Goal: Transaction & Acquisition: Purchase product/service

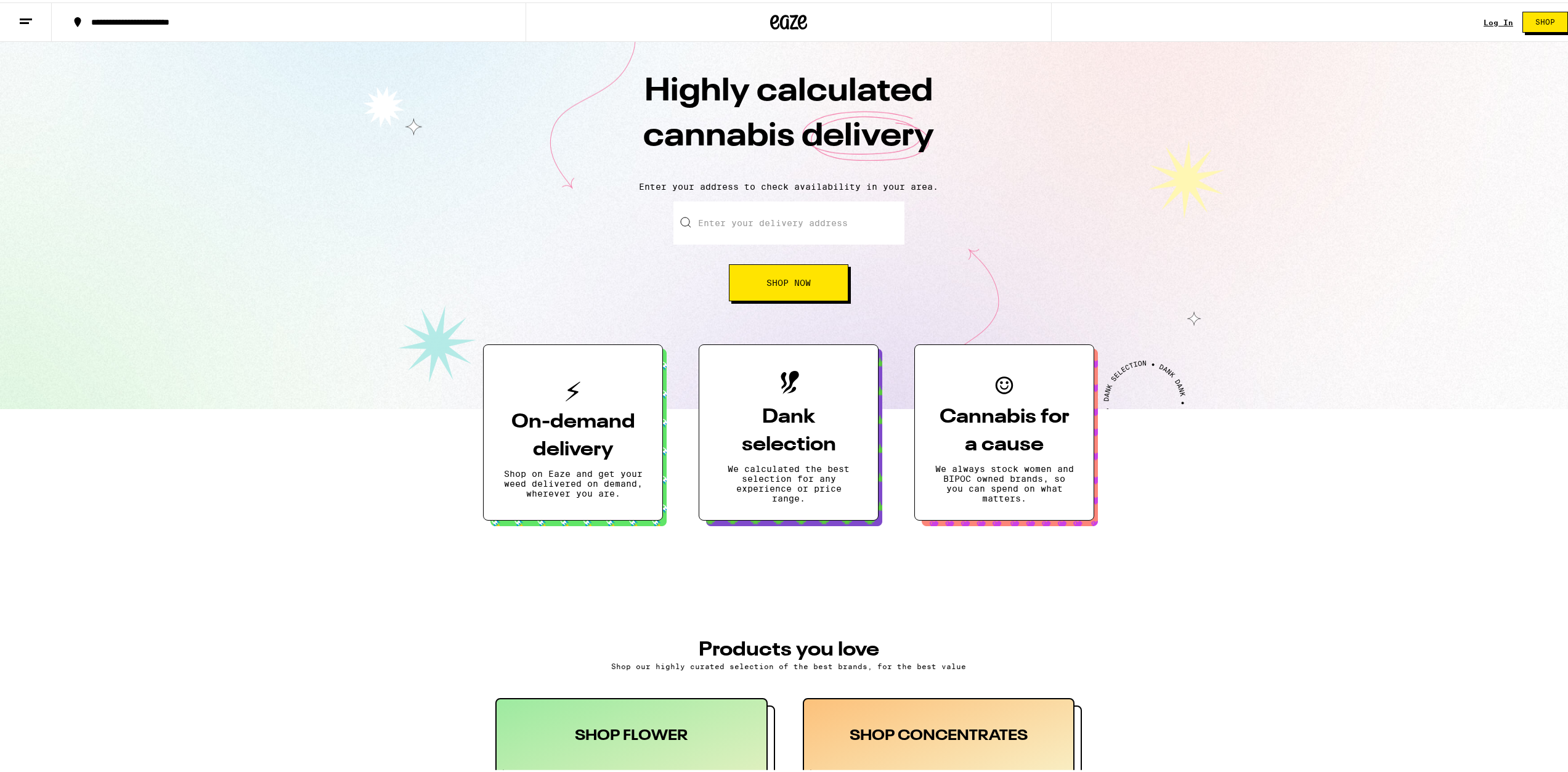
click at [1484, 19] on link "Log In" at bounding box center [1499, 20] width 30 height 8
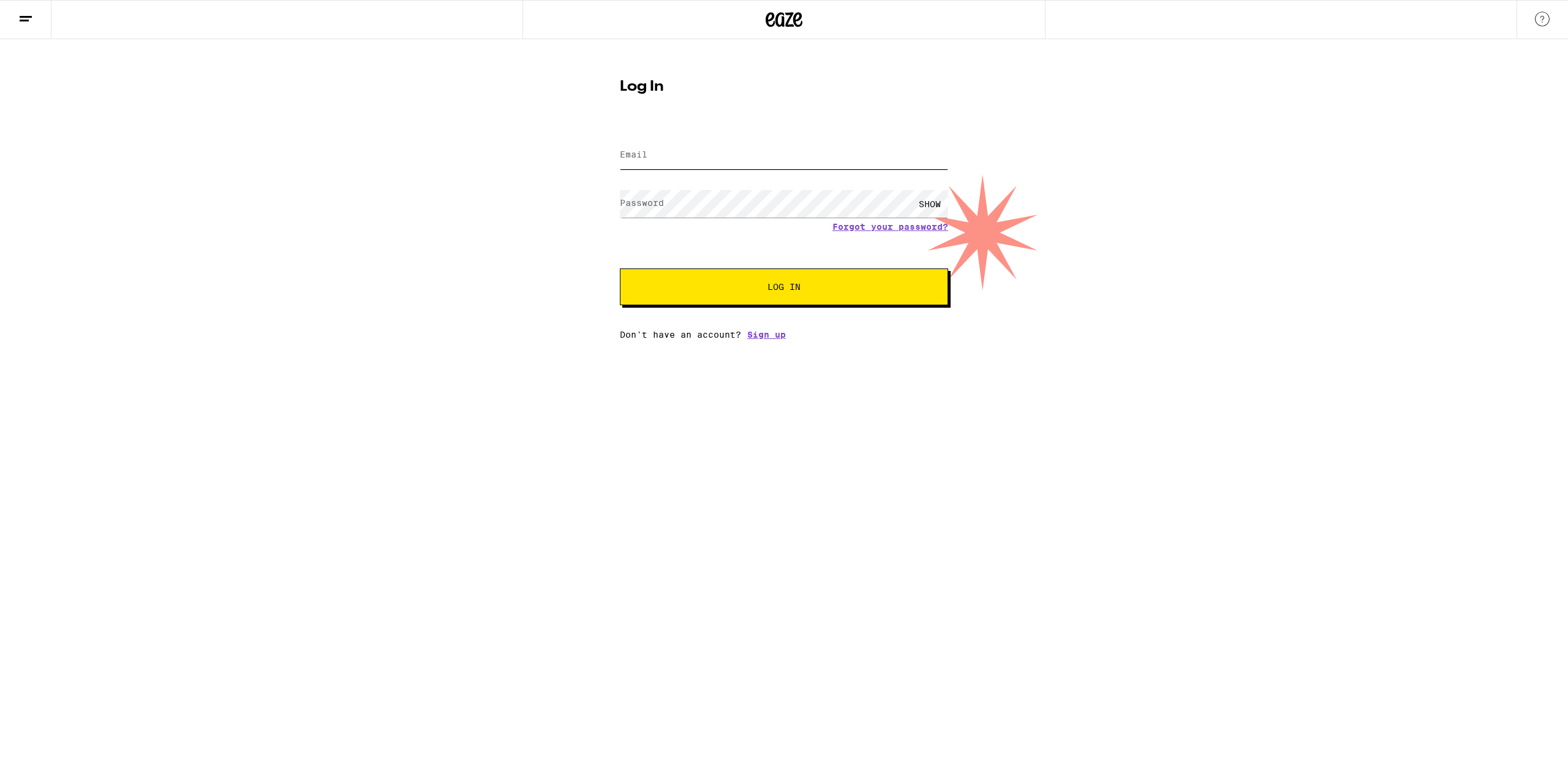
click at [833, 164] on input "Email" at bounding box center [784, 156] width 329 height 28
type input "mszhao94@gmail.com"
click at [890, 227] on form "Email Email mszhao94@gmail.com Password Password SHOW Forgot your password? Log…" at bounding box center [784, 215] width 329 height 180
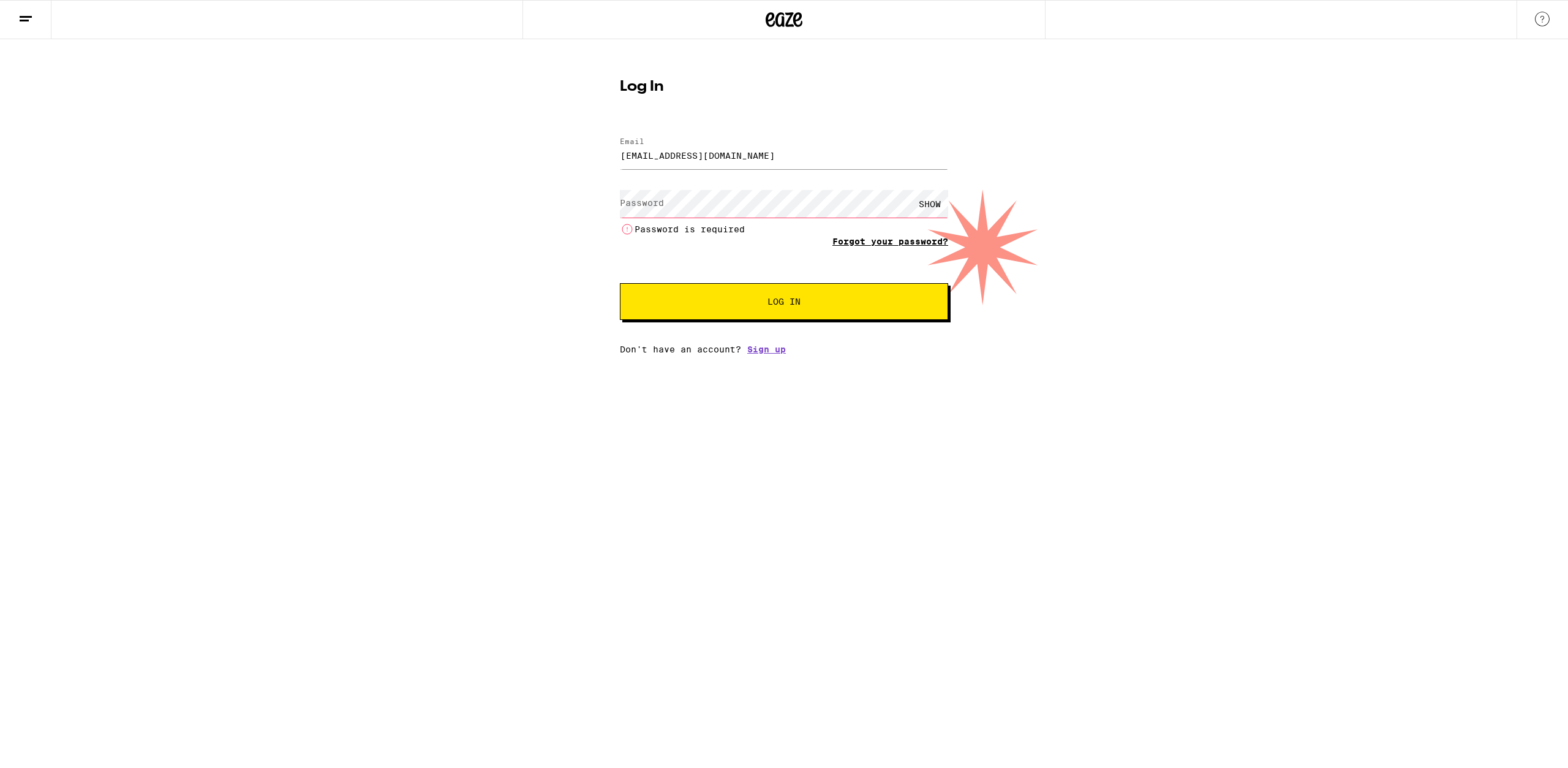
click at [884, 242] on link "Forgot your password?" at bounding box center [890, 241] width 116 height 10
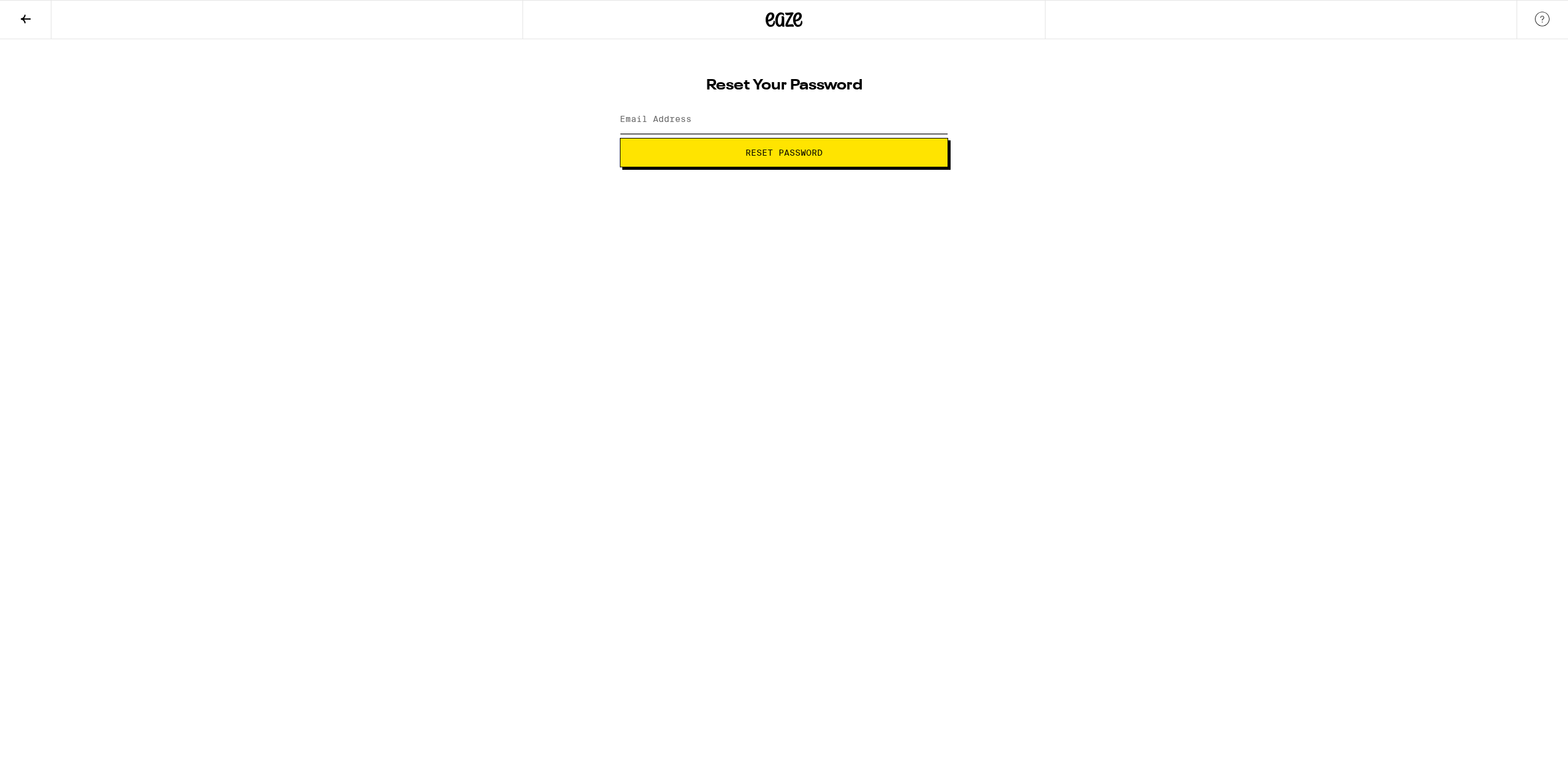
click at [756, 119] on input "Email Address" at bounding box center [784, 120] width 329 height 28
type input "mszhao94@gmail.com"
click at [749, 151] on span "Reset Password" at bounding box center [784, 152] width 77 height 9
click at [620, 138] on button "Submit" at bounding box center [784, 153] width 329 height 30
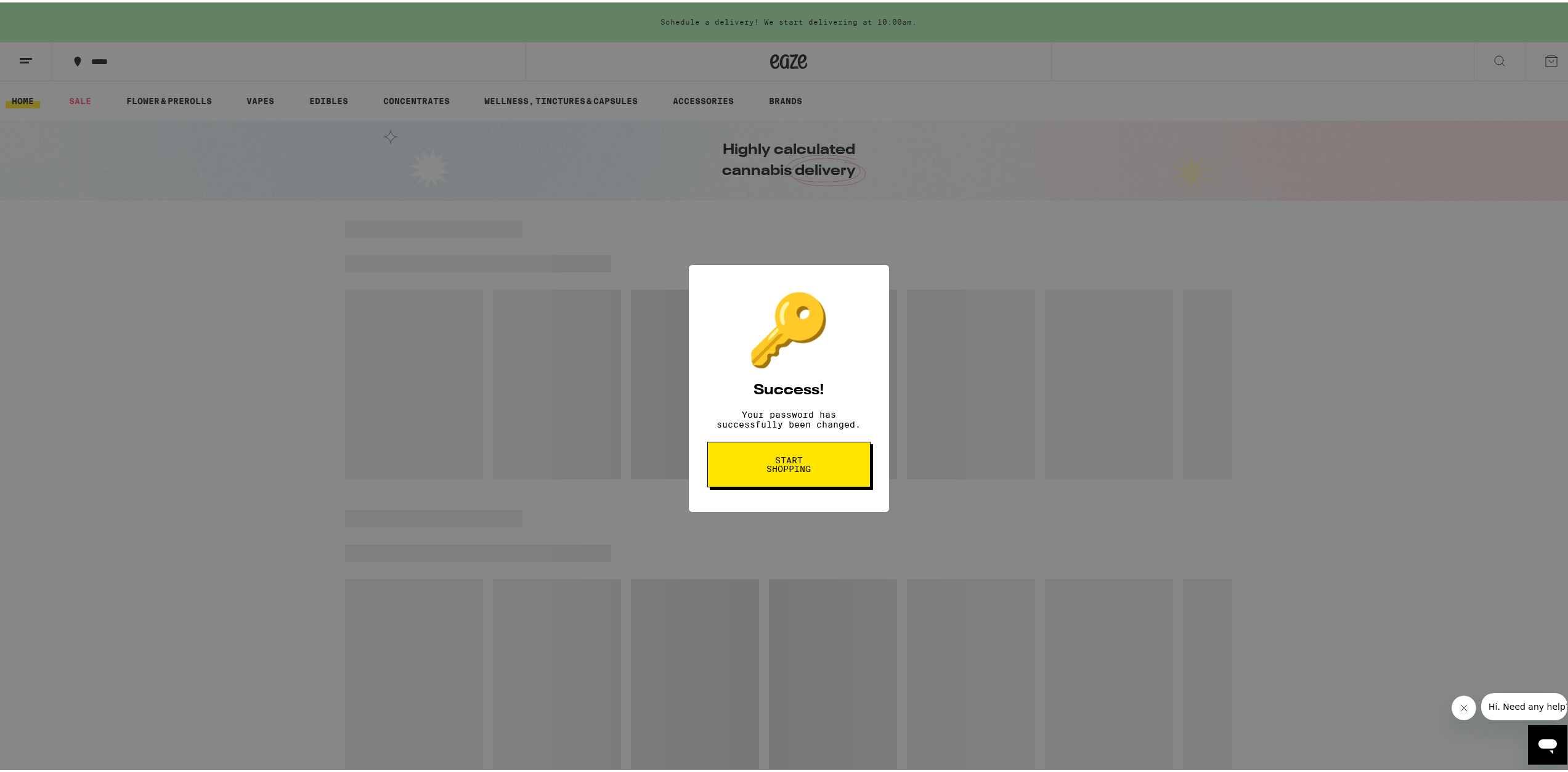
click at [835, 478] on button "Start shopping" at bounding box center [788, 462] width 163 height 46
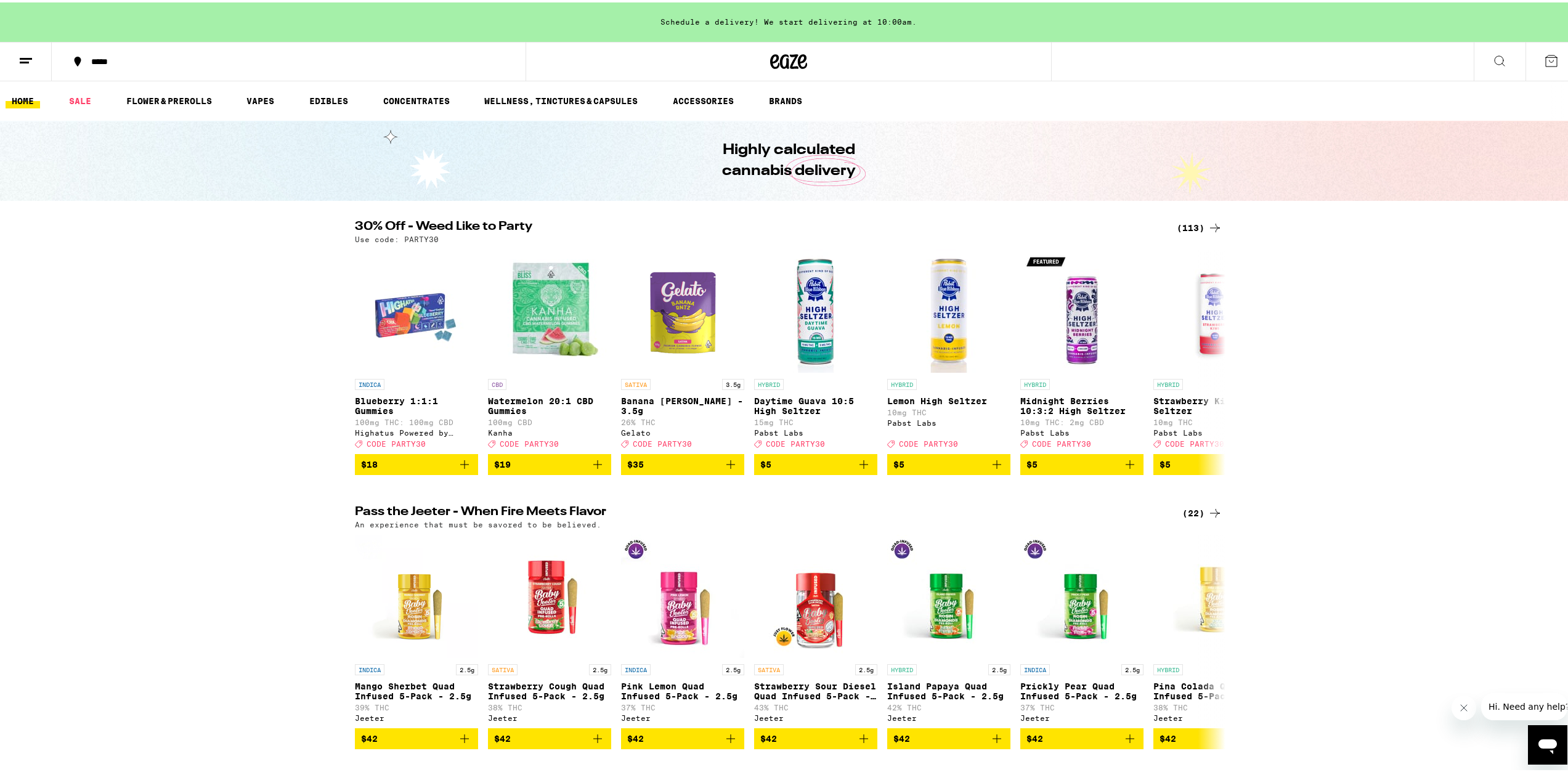
click at [27, 56] on line at bounding box center [26, 56] width 12 height 0
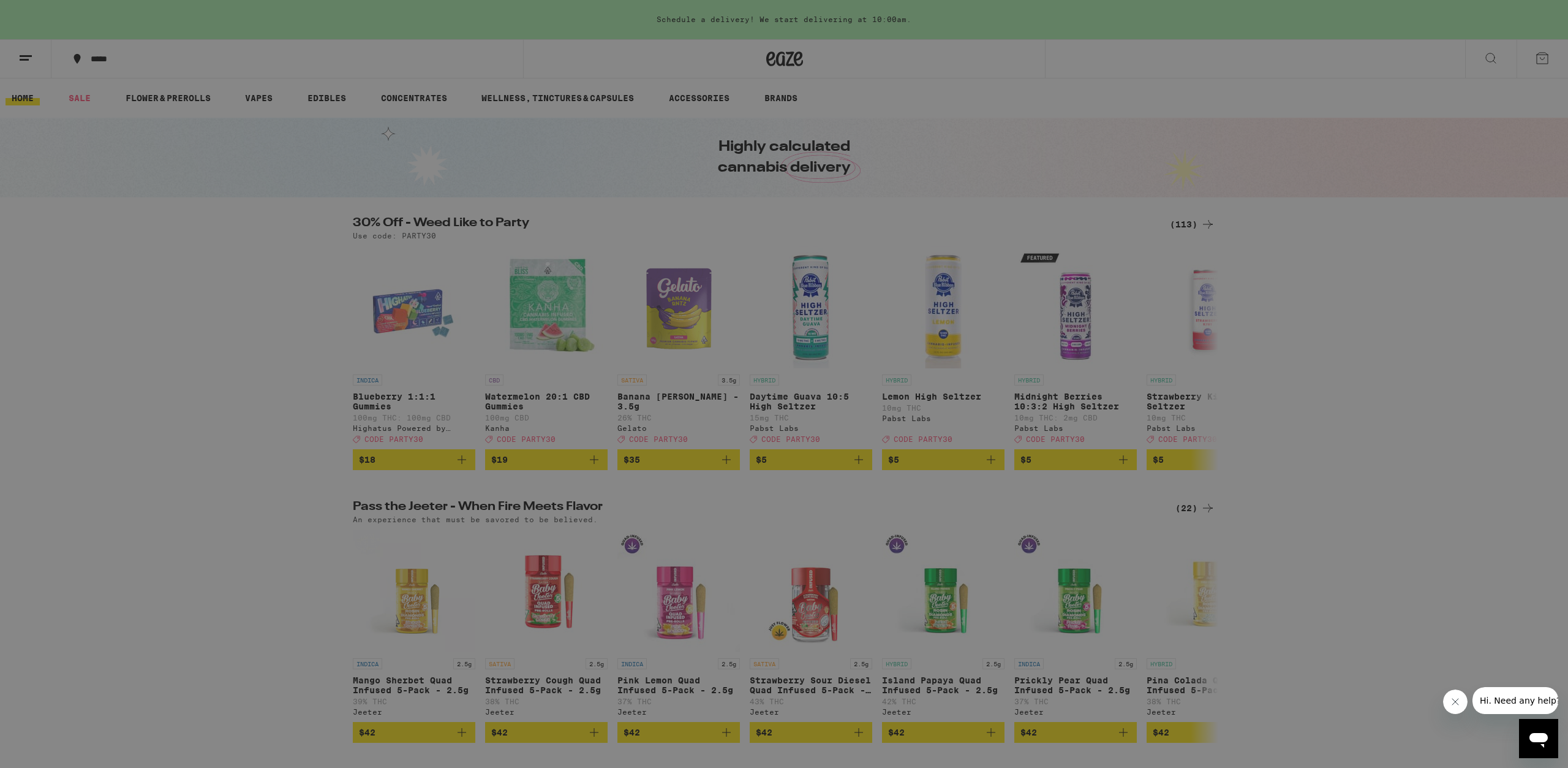
click at [323, 62] on div "Menu Shop Buy It Again Sale Flower & Prerolls Vapes Edibles Concentrates Wellne…" at bounding box center [784, 384] width 1568 height 768
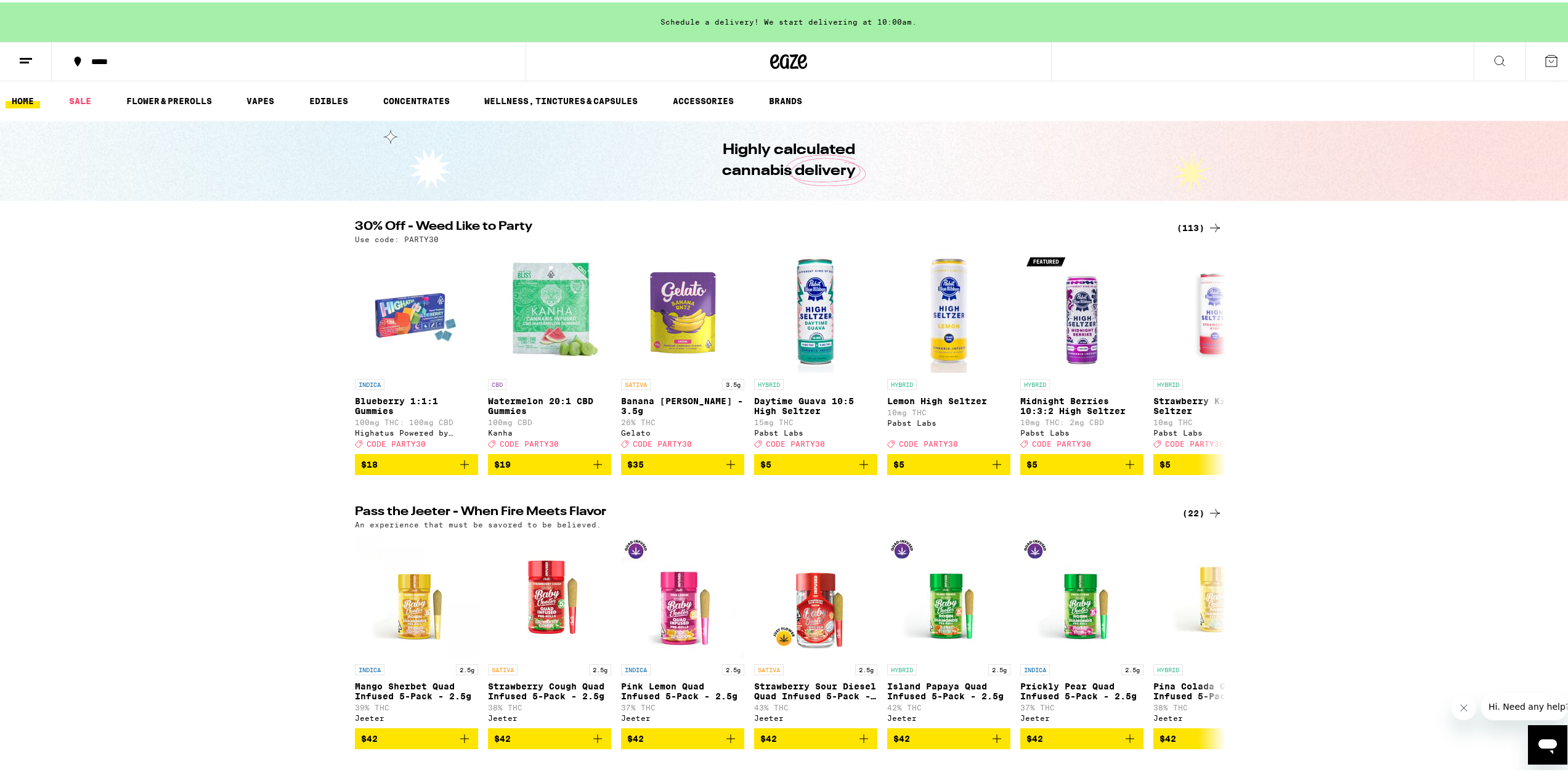
click at [112, 56] on div "*****" at bounding box center [295, 59] width 419 height 9
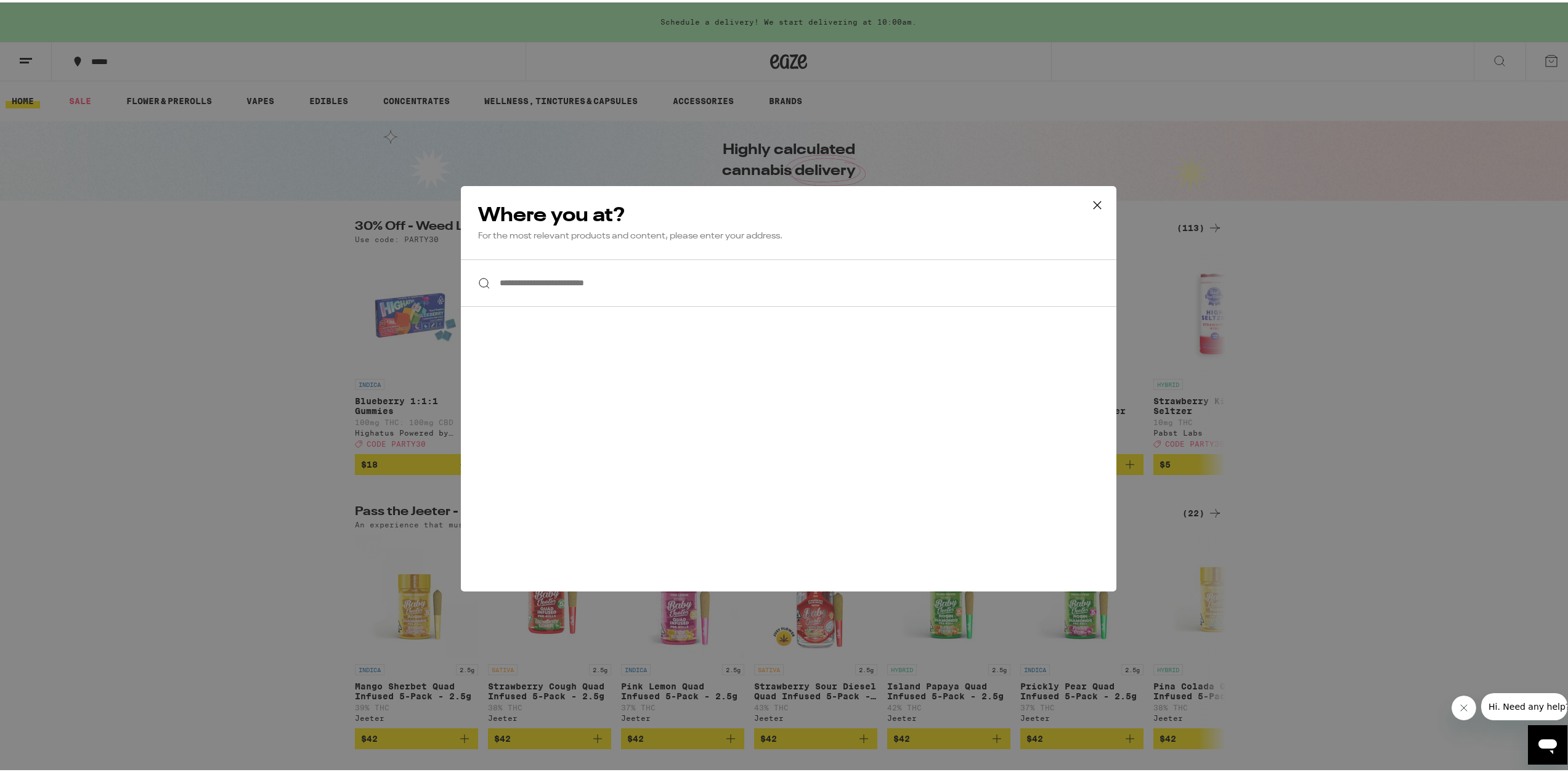
click at [605, 292] on input "**********" at bounding box center [788, 281] width 655 height 48
click at [605, 285] on input "**********" at bounding box center [788, 281] width 655 height 48
type input "*"
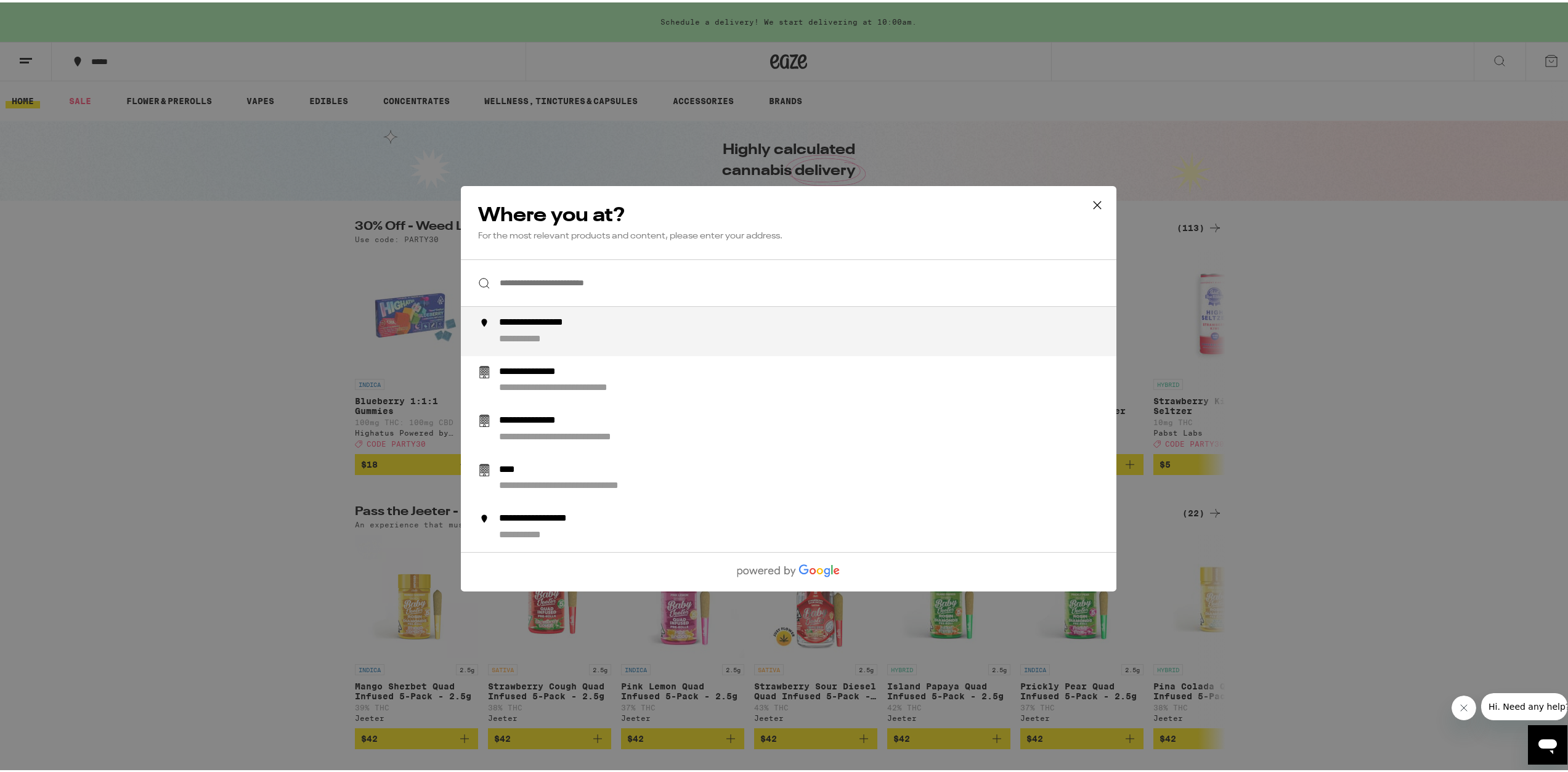
click at [523, 277] on input "**********" at bounding box center [788, 281] width 655 height 48
click at [523, 278] on input "**********" at bounding box center [788, 281] width 655 height 48
click at [570, 326] on div "**********" at bounding box center [566, 321] width 134 height 13
type input "**********"
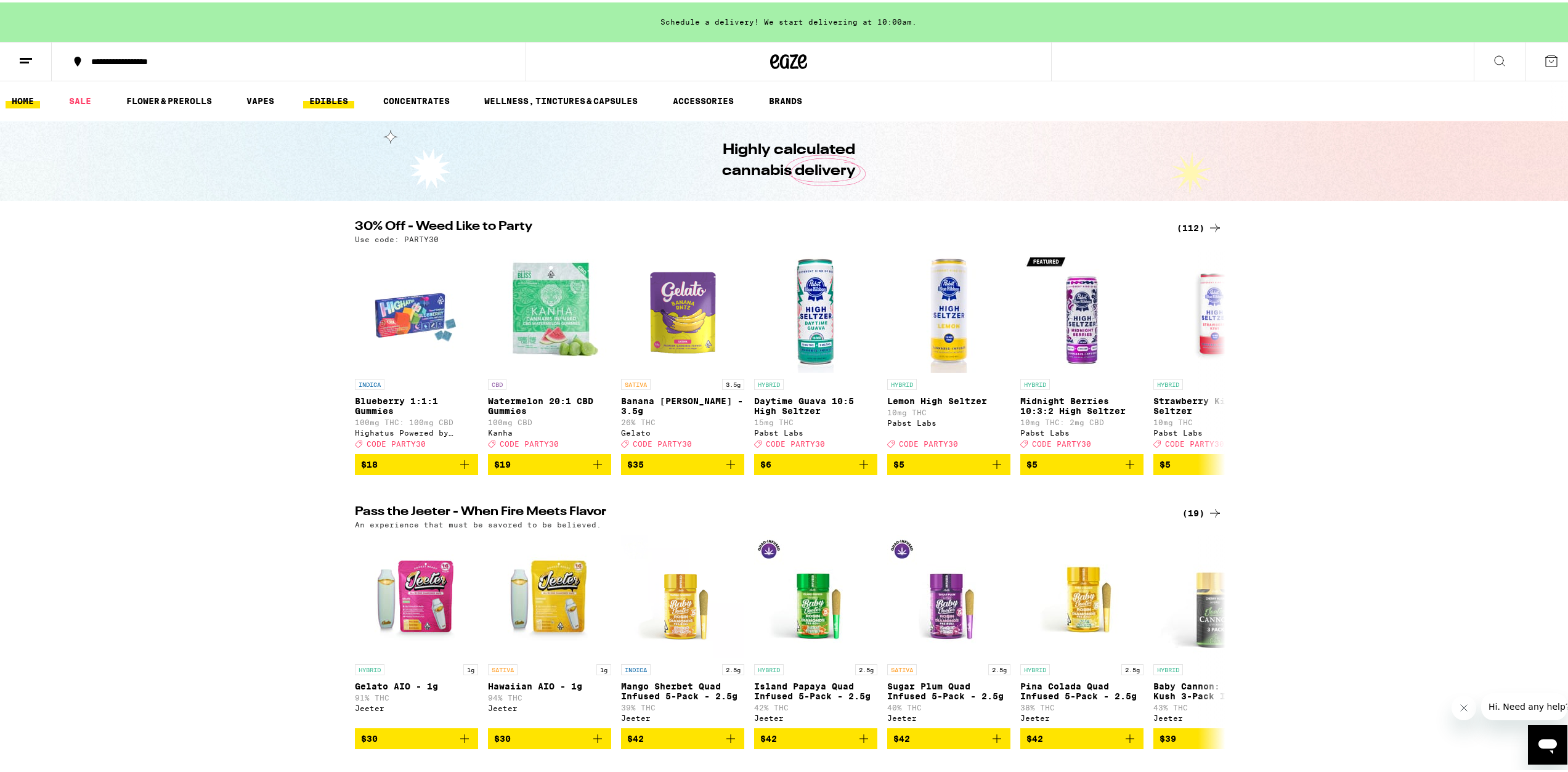
click at [342, 105] on link "EDIBLES" at bounding box center [329, 98] width 51 height 15
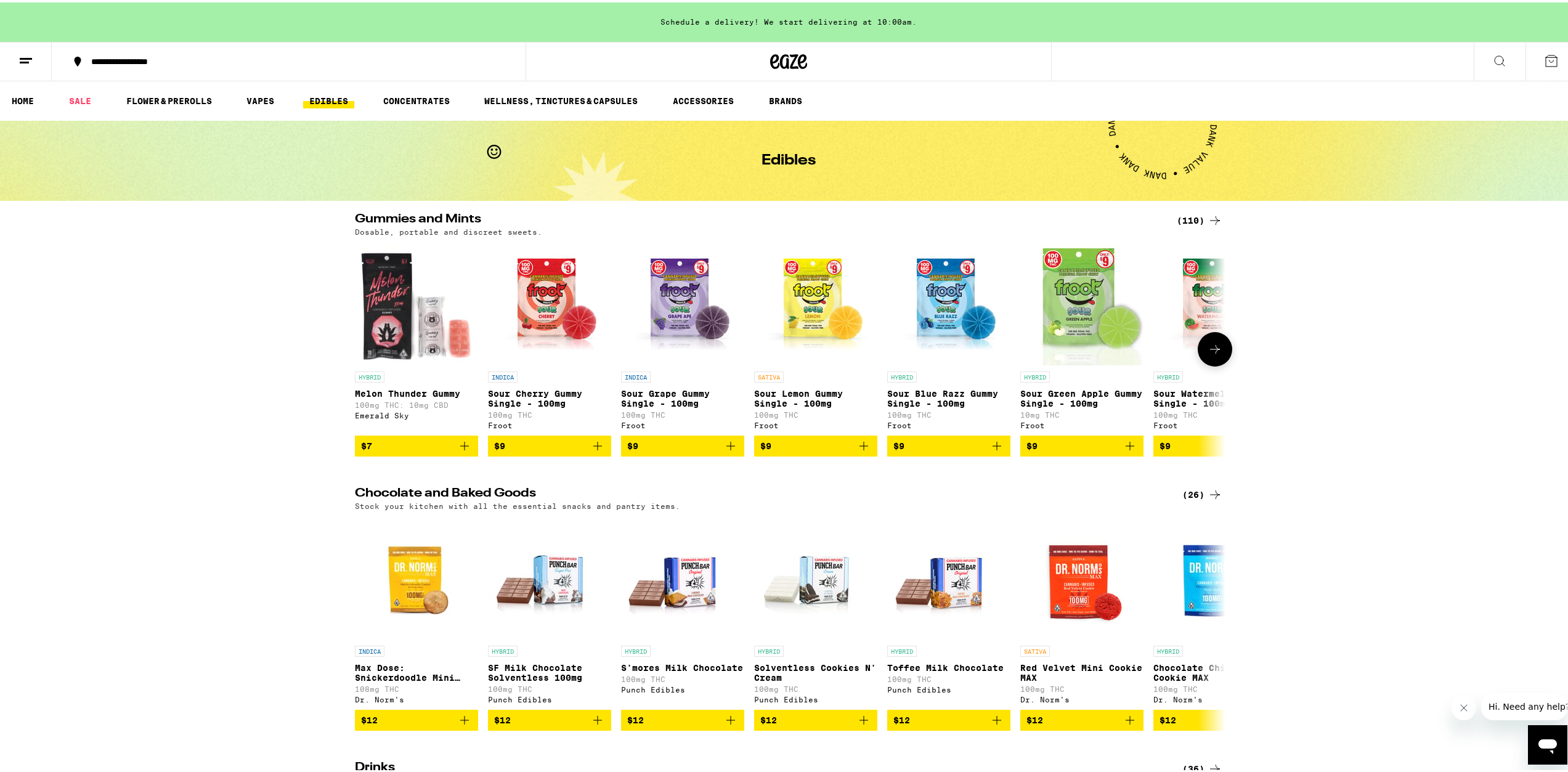
click at [428, 451] on span "$7" at bounding box center [416, 443] width 111 height 15
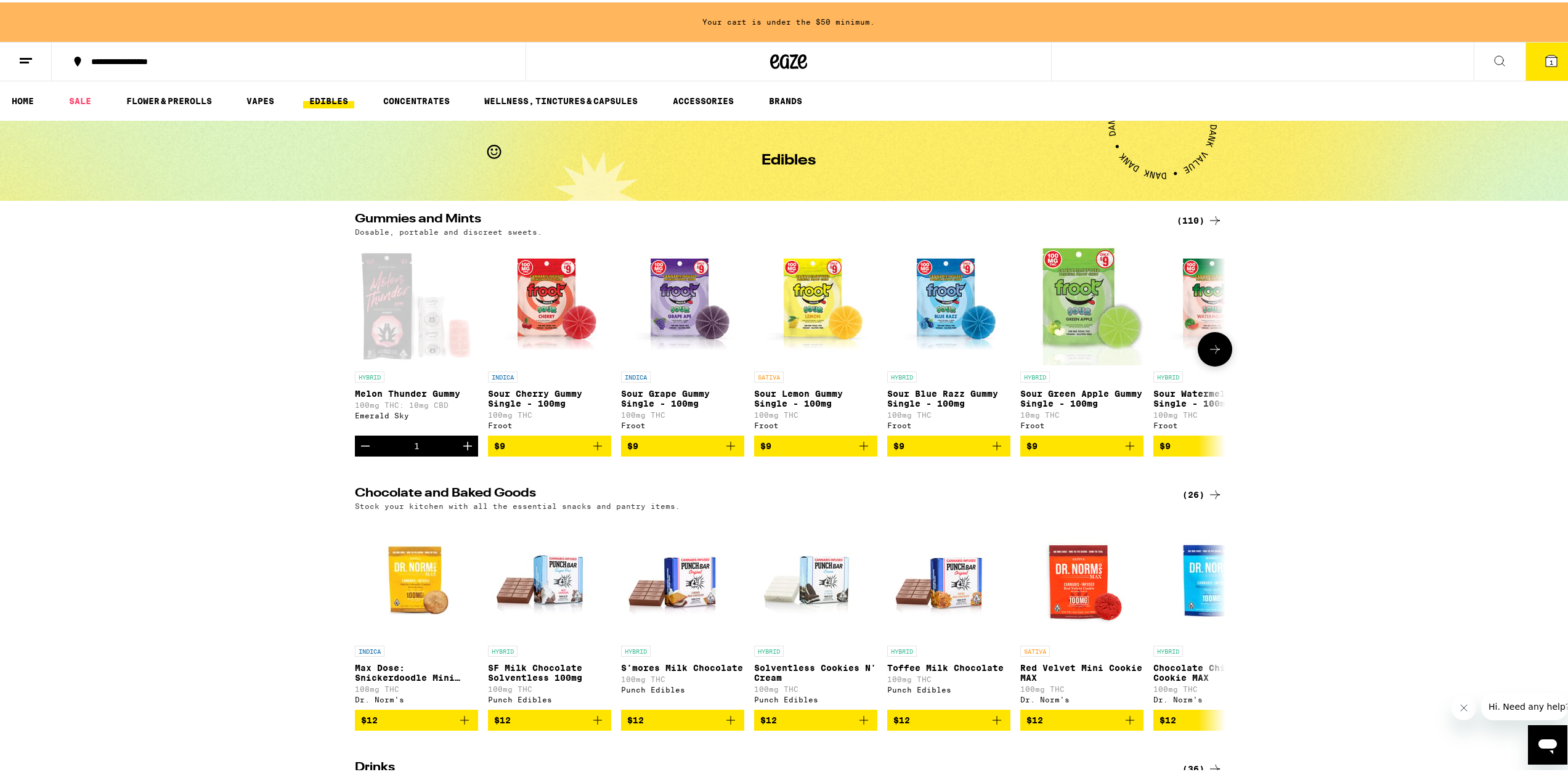
click at [594, 451] on icon "Add to bag" at bounding box center [597, 443] width 15 height 15
click at [726, 449] on icon "Add to bag" at bounding box center [730, 443] width 15 height 15
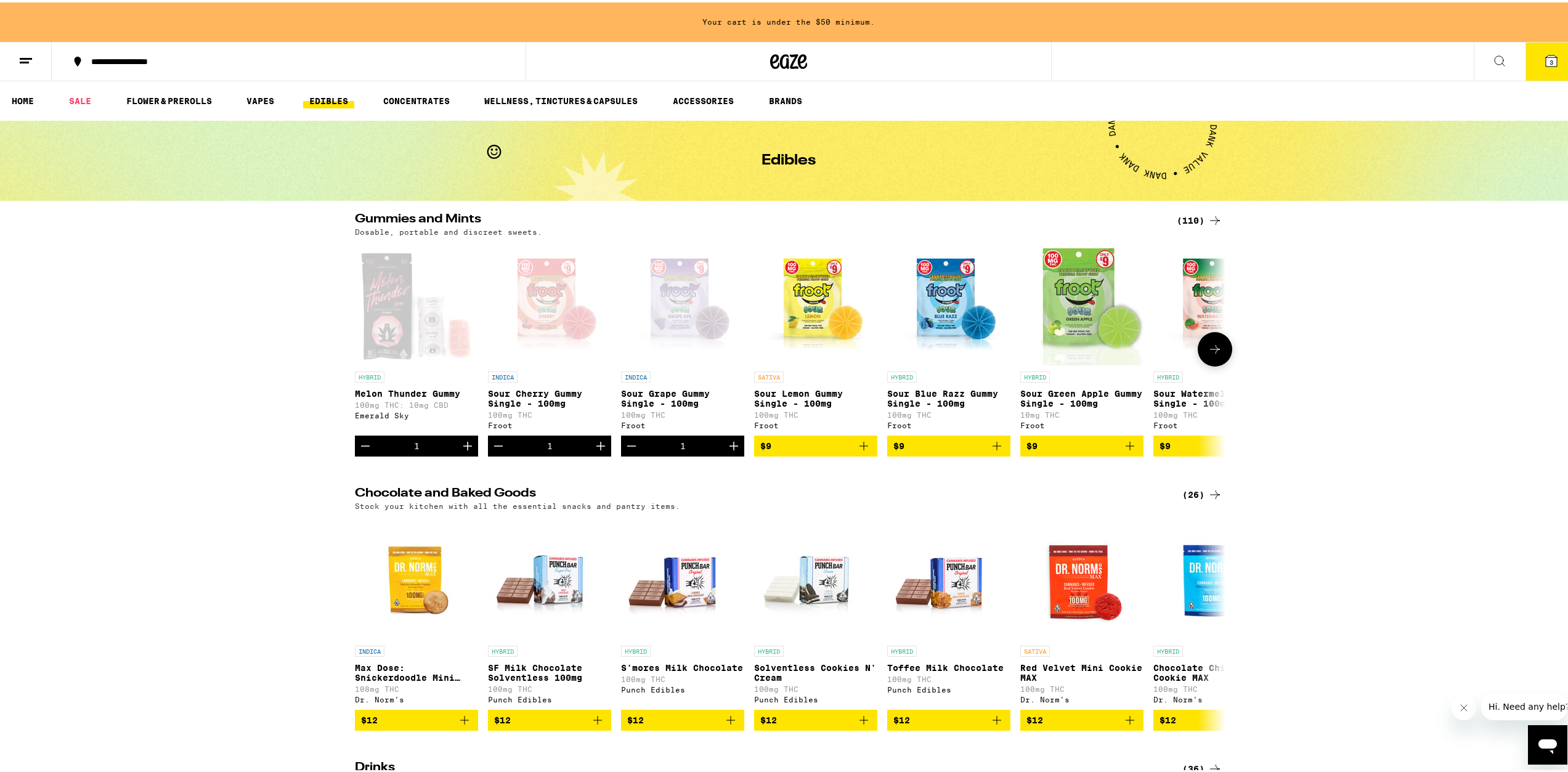
click at [858, 454] on button "$9" at bounding box center [815, 443] width 123 height 21
click at [993, 449] on icon "Add to bag" at bounding box center [997, 443] width 15 height 15
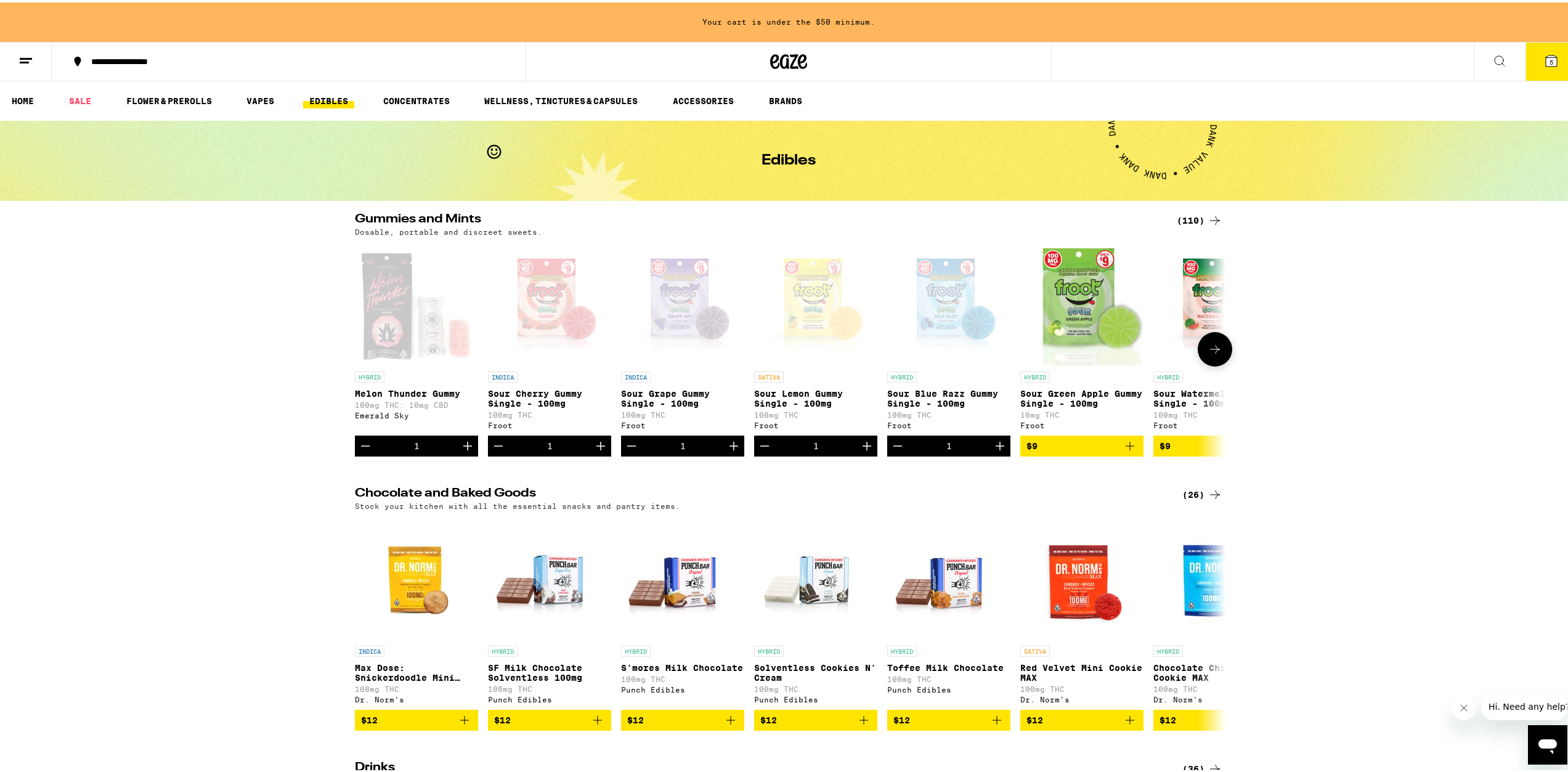
click at [1130, 451] on icon "Add to bag" at bounding box center [1130, 443] width 15 height 15
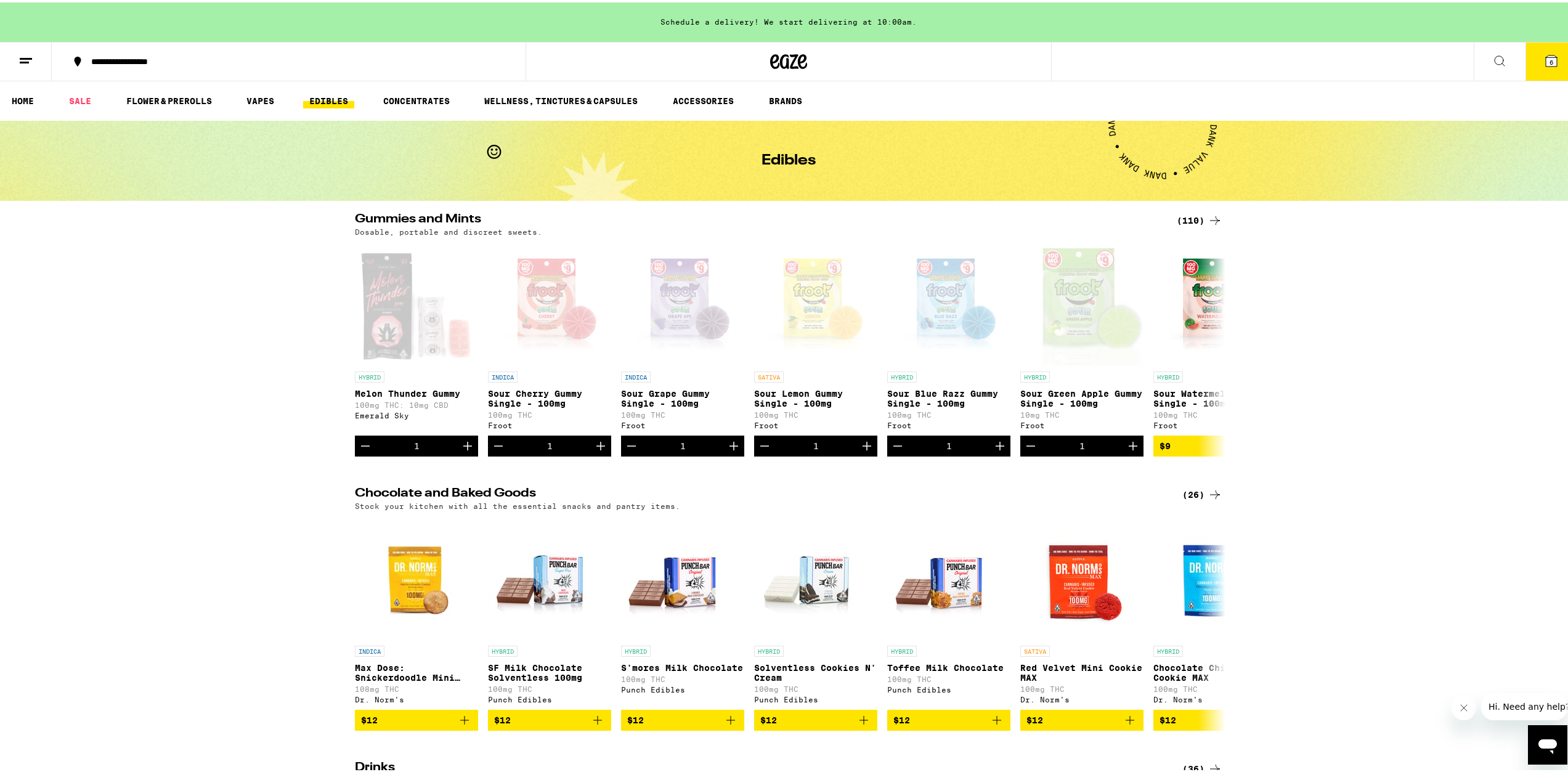
click at [1549, 69] on button "6" at bounding box center [1551, 59] width 52 height 38
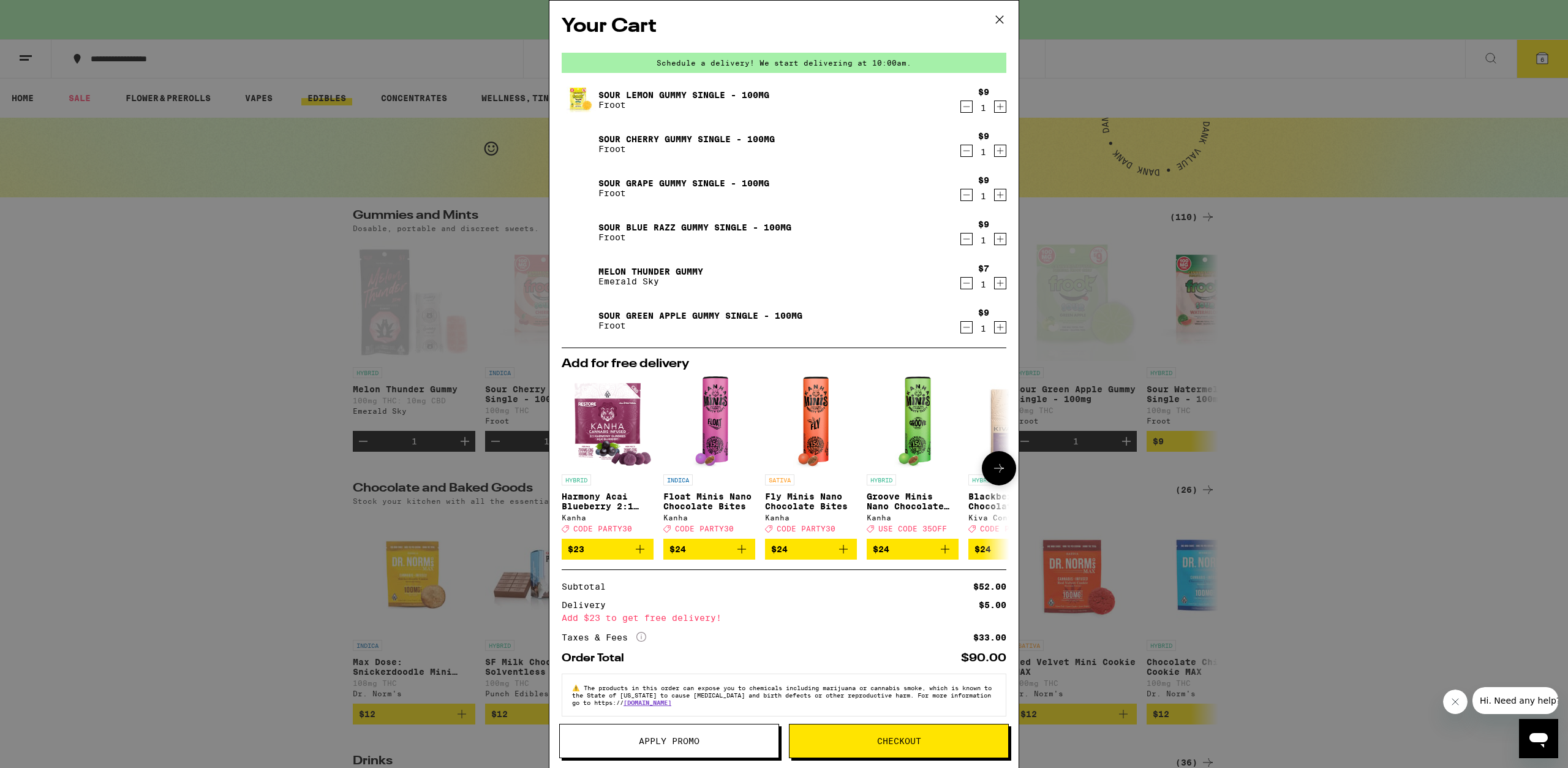
click at [916, 549] on span "$24" at bounding box center [913, 548] width 79 height 15
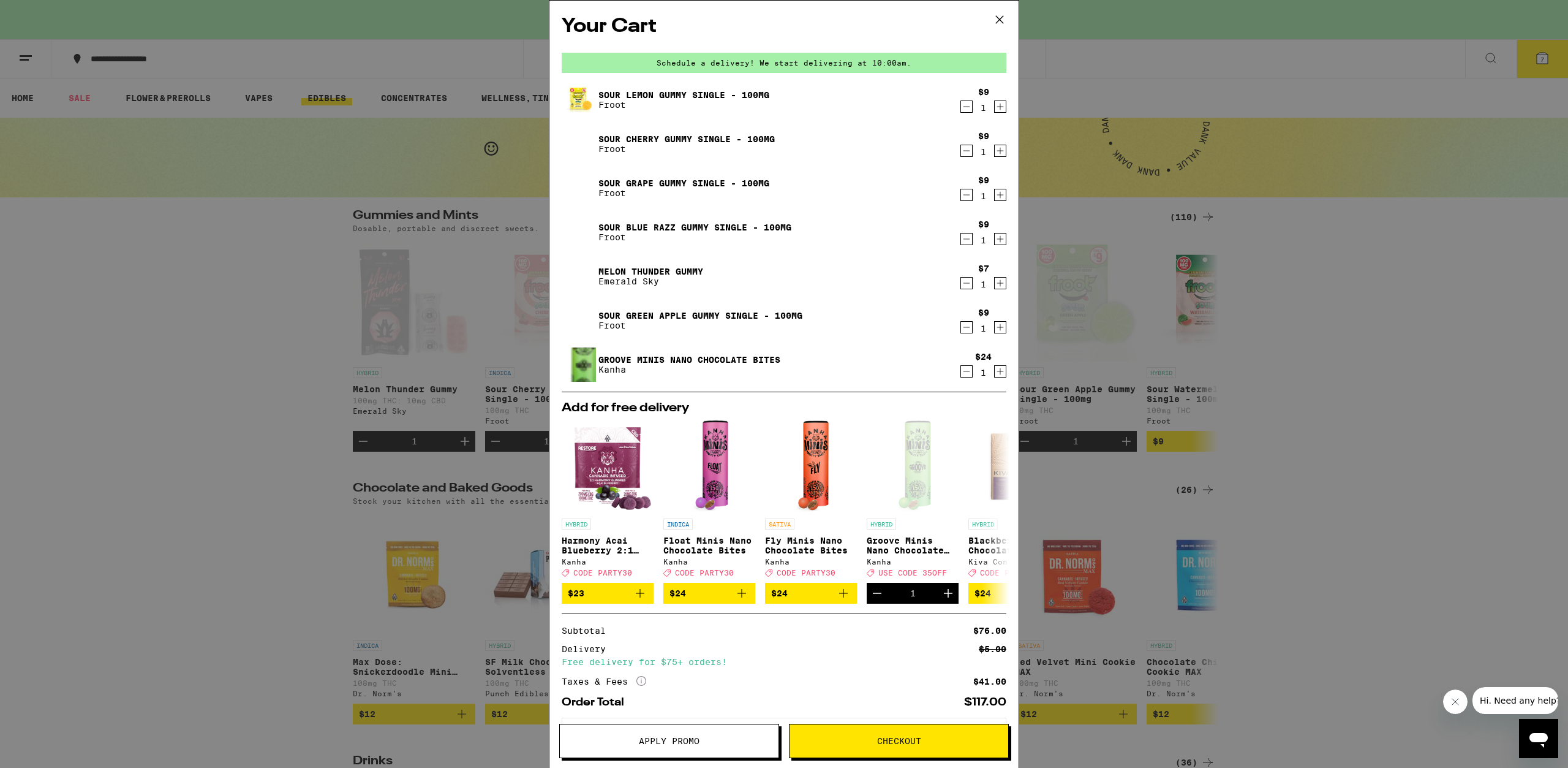
click at [899, 743] on span "Checkout" at bounding box center [899, 741] width 44 height 9
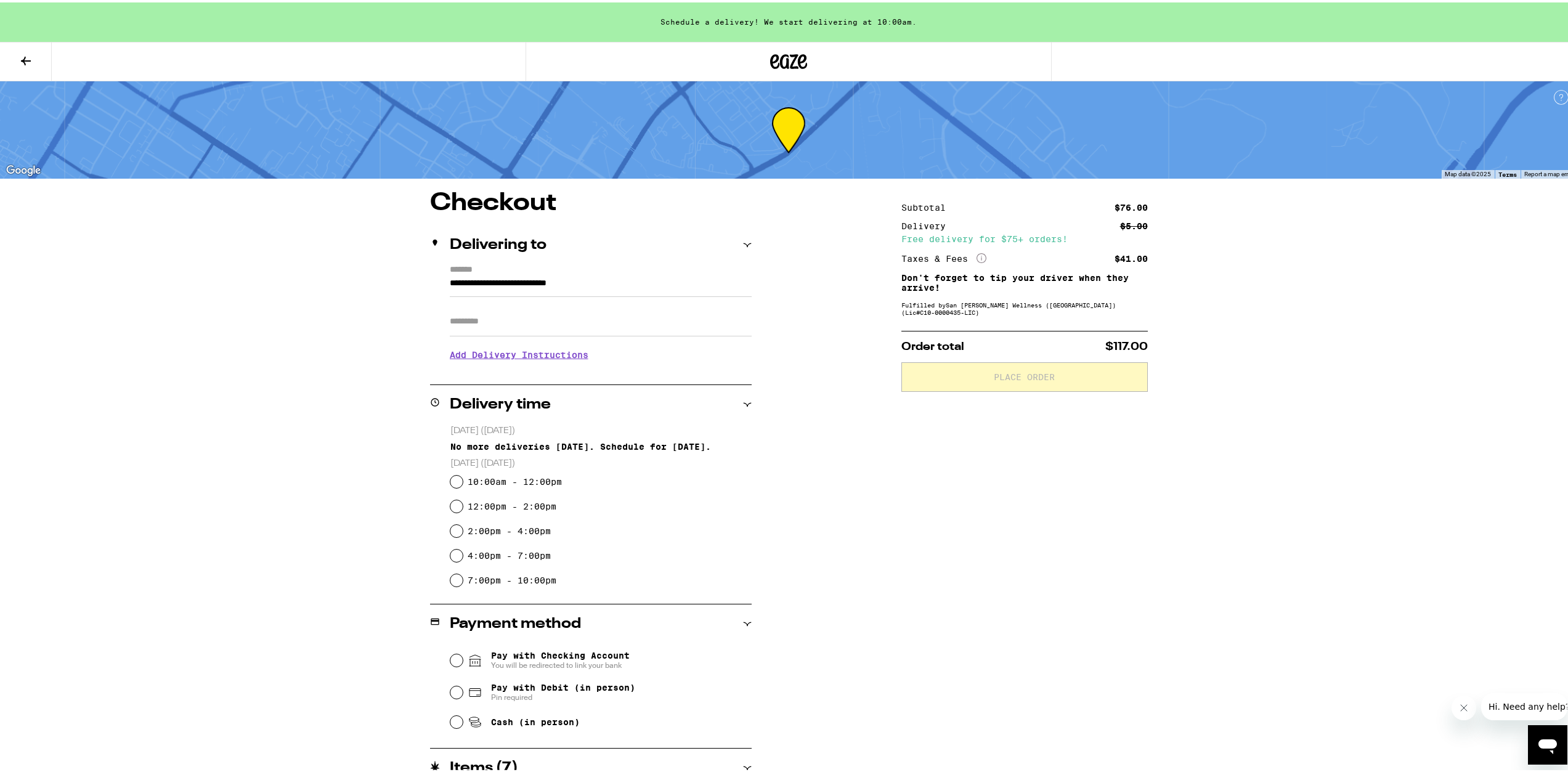
click at [1043, 306] on div "Fulfilled by San [PERSON_NAME] Wellness ([GEOGRAPHIC_DATA]) (Lic# C10-0000435-L…" at bounding box center [1025, 306] width 247 height 15
click at [976, 476] on div "Subtotal $76.00 Delivery $5.00 Free delivery for $75+ orders! Taxes & Fees More…" at bounding box center [1025, 642] width 247 height 908
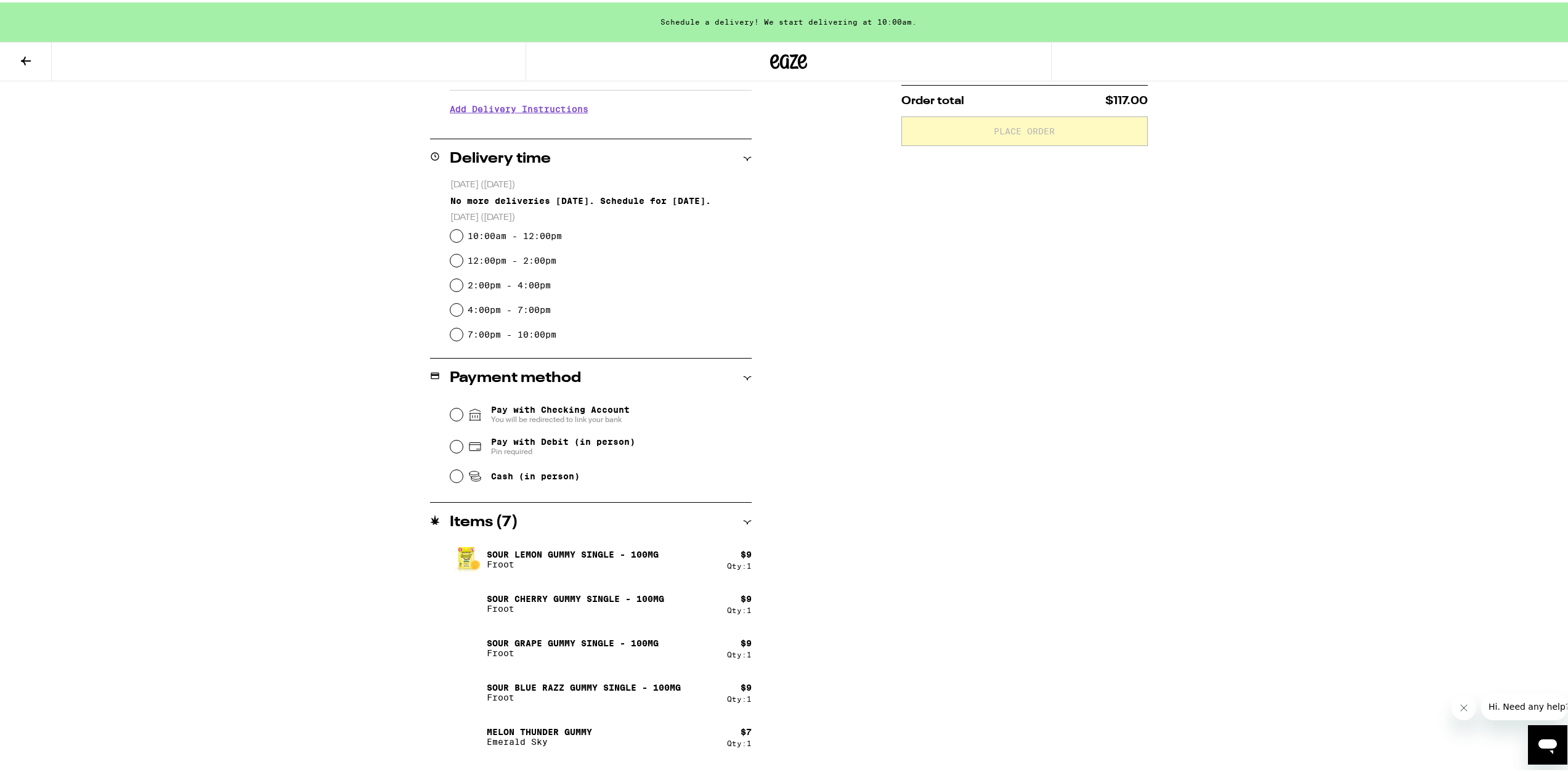
scroll to position [247, 0]
click at [576, 408] on span "Pay with Checking Account You will be redirected to link your bank" at bounding box center [560, 411] width 139 height 20
click at [462, 408] on input "Pay with Checking Account You will be redirected to link your bank" at bounding box center [456, 411] width 12 height 12
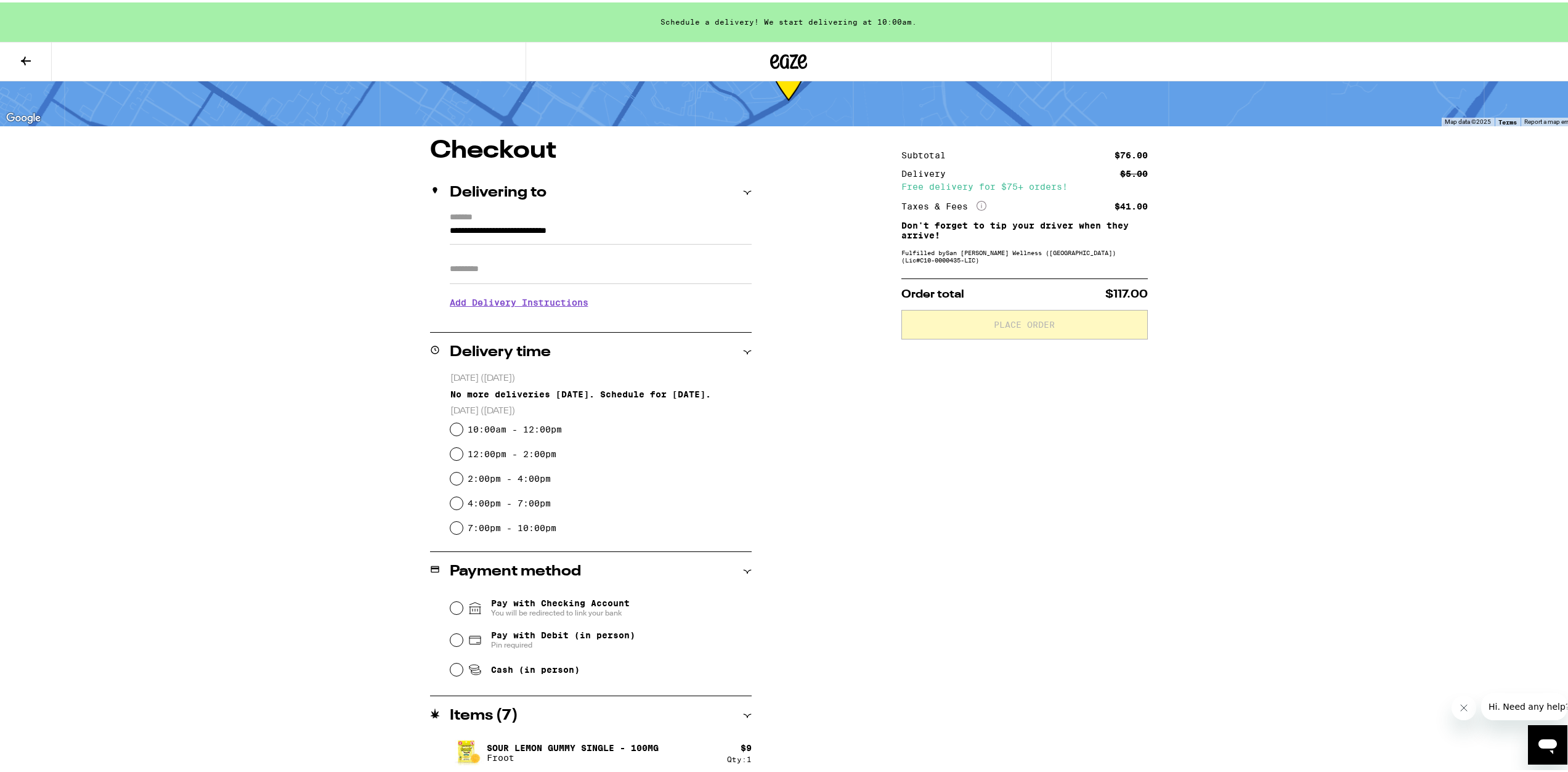
scroll to position [0, 0]
